Goal: Navigation & Orientation: Go to known website

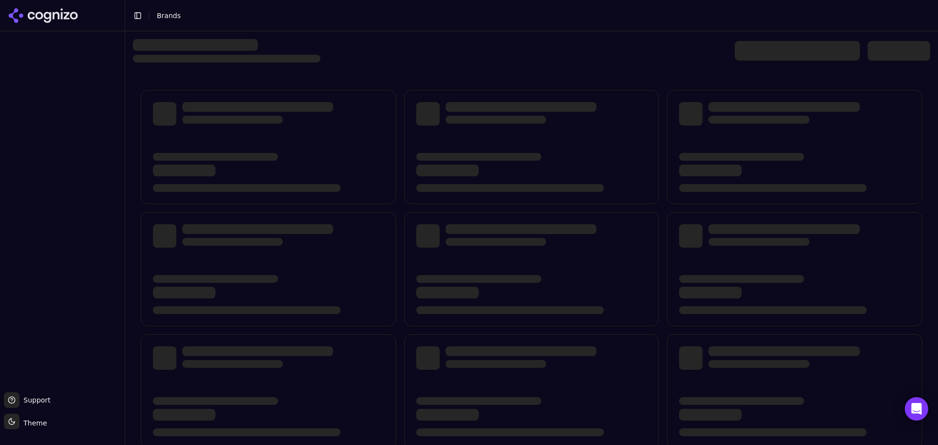
scroll to position [141, 0]
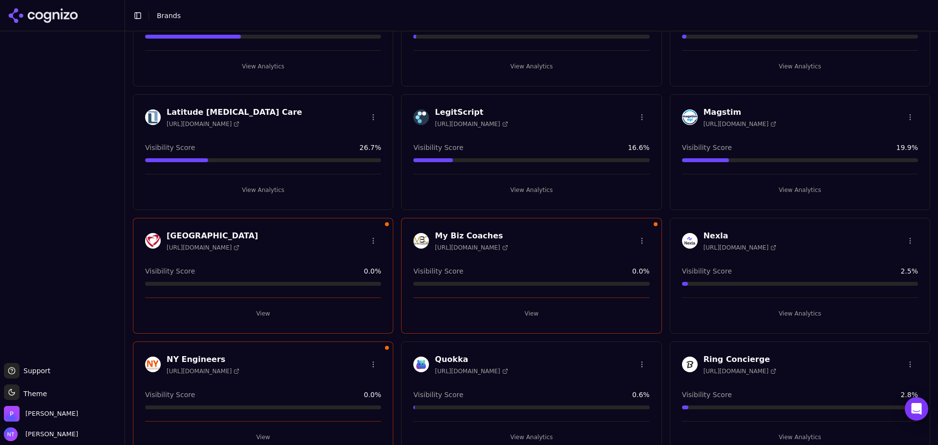
scroll to position [826, 0]
